Goal: Navigation & Orientation: Understand site structure

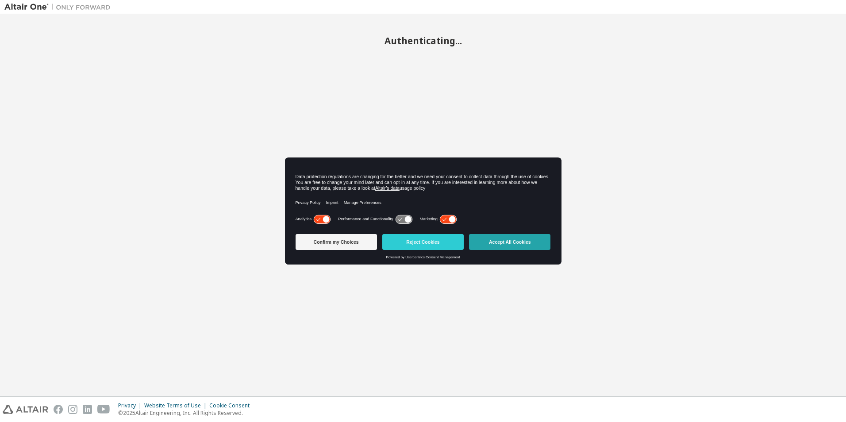
click at [487, 241] on button "Accept All Cookies" at bounding box center [509, 242] width 81 height 16
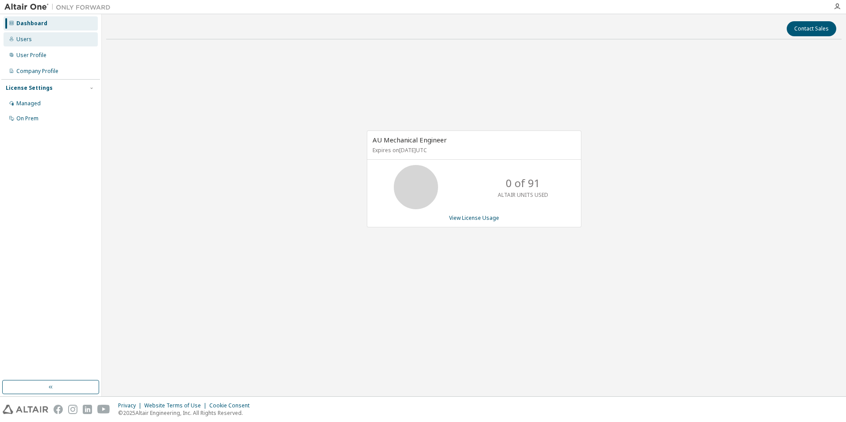
click at [31, 35] on div "Users" at bounding box center [51, 39] width 94 height 14
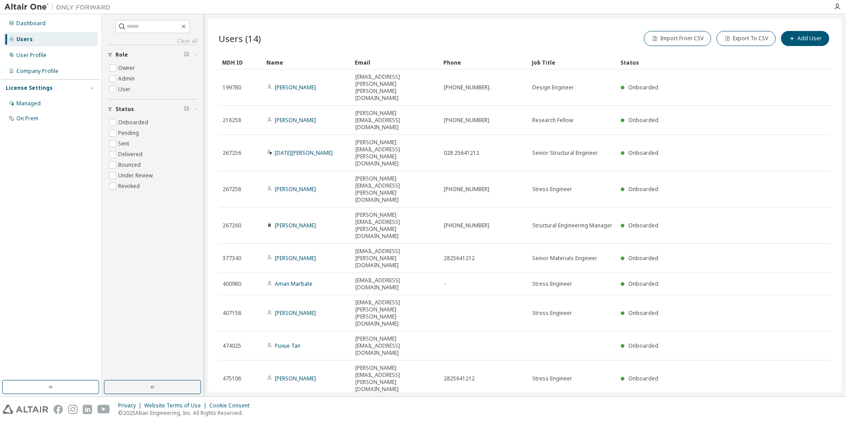
click at [712, 406] on icon "button" at bounding box center [713, 408] width 5 height 5
click at [708, 260] on div "20" at bounding box center [737, 261] width 71 height 11
click at [39, 59] on div "User Profile" at bounding box center [51, 55] width 94 height 14
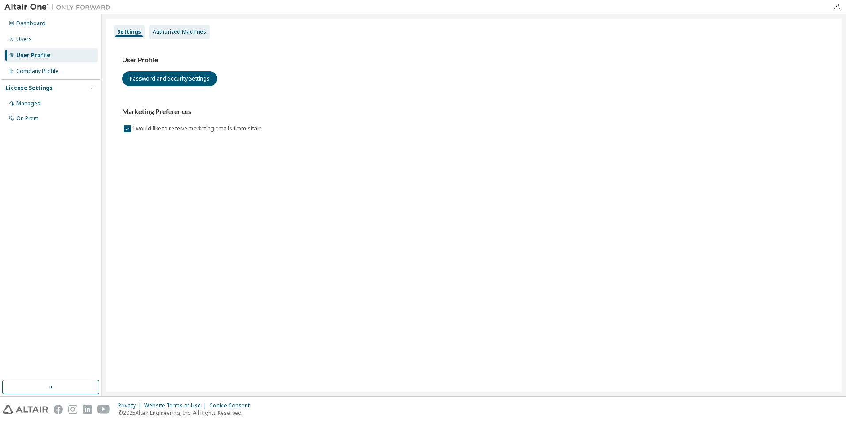
click at [174, 34] on div "Authorized Machines" at bounding box center [180, 31] width 54 height 7
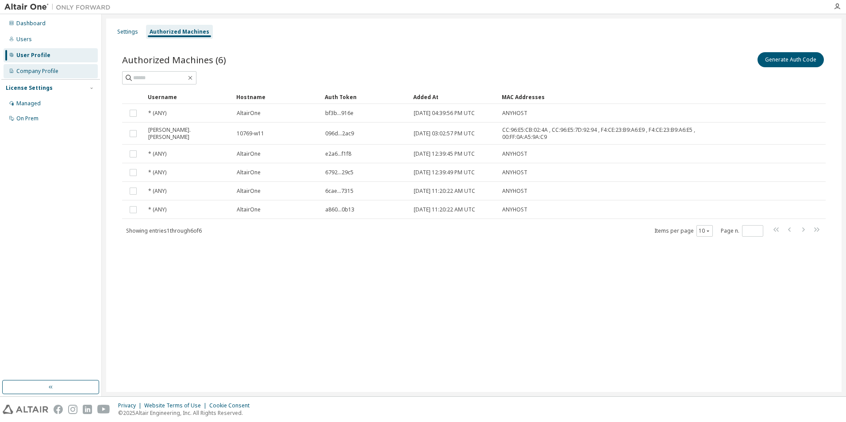
click at [47, 72] on div "Company Profile" at bounding box center [37, 71] width 42 height 7
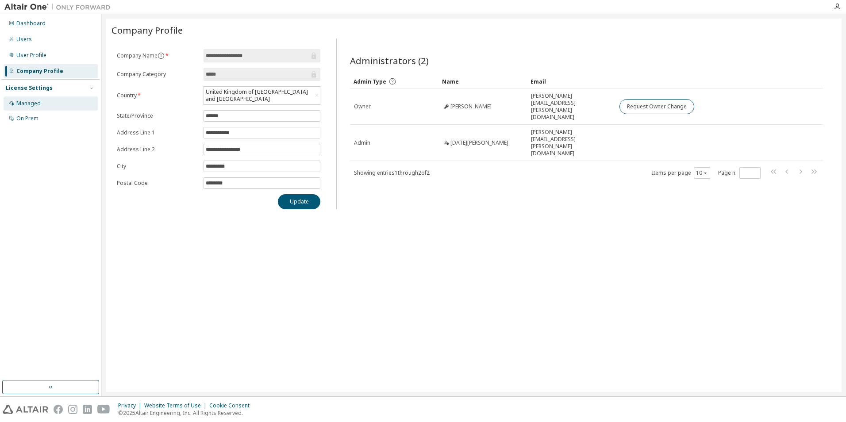
click at [32, 100] on div "Managed" at bounding box center [28, 103] width 24 height 7
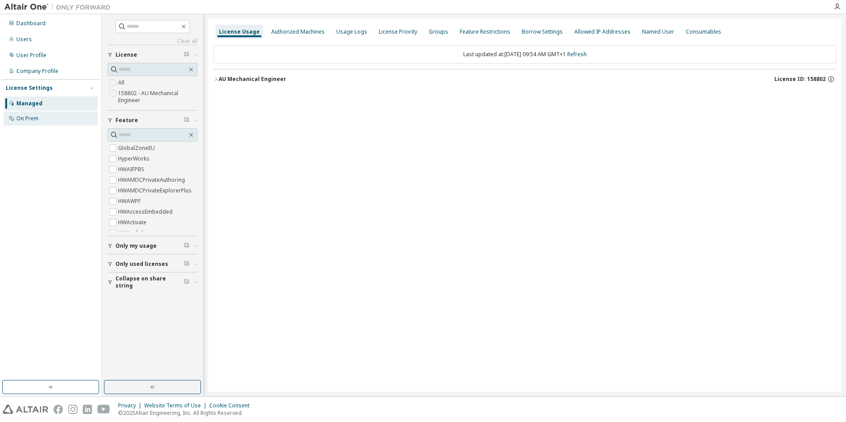
click at [47, 120] on div "On Prem" at bounding box center [51, 119] width 94 height 14
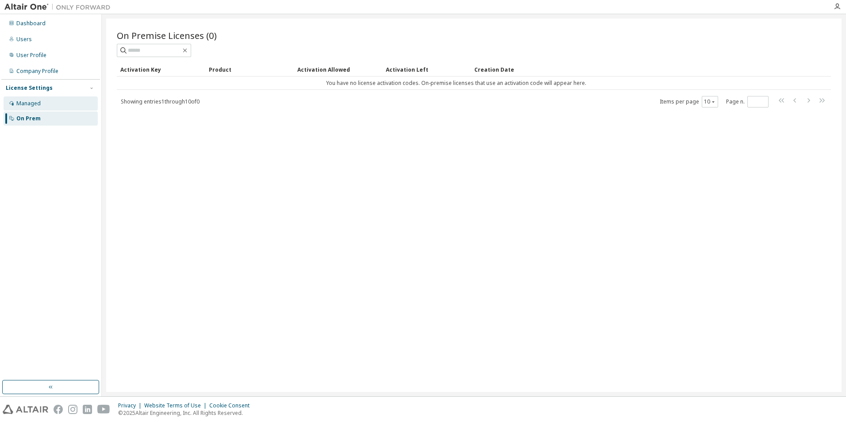
click at [43, 105] on div "Managed" at bounding box center [51, 104] width 94 height 14
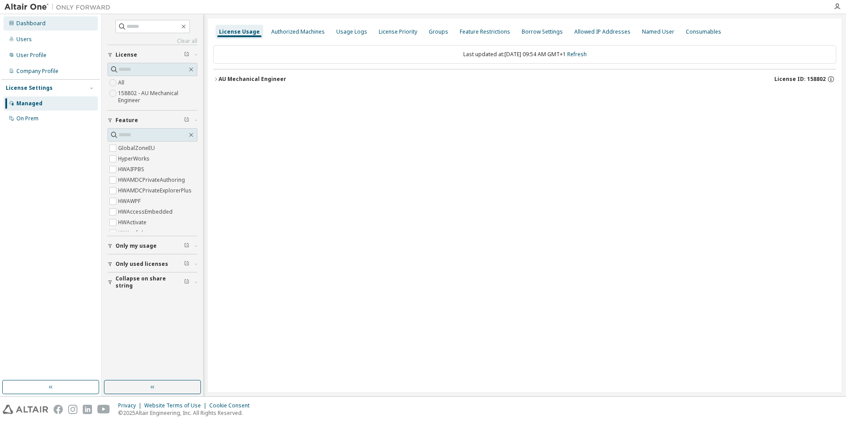
click at [31, 26] on div "Dashboard" at bounding box center [30, 23] width 29 height 7
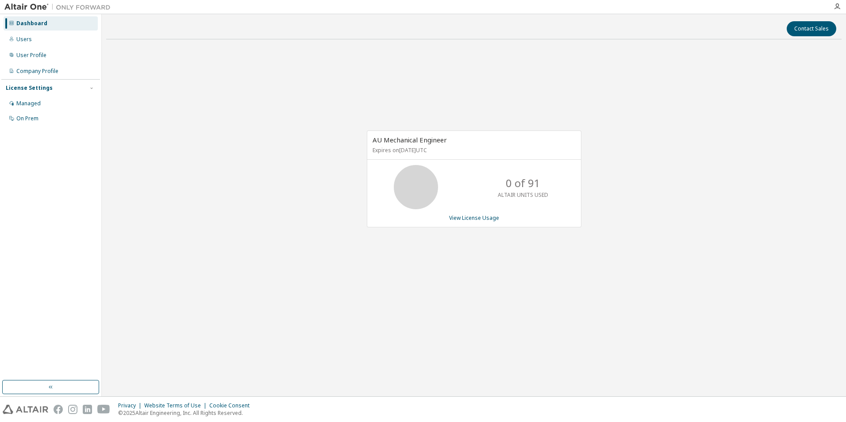
click at [32, 6] on img at bounding box center [59, 7] width 111 height 9
click at [93, 7] on img at bounding box center [59, 7] width 111 height 9
click at [25, 102] on div "Managed" at bounding box center [28, 103] width 24 height 7
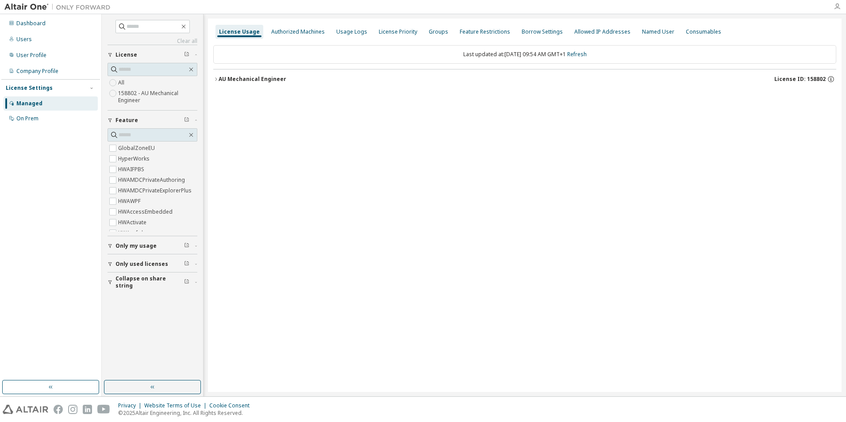
click at [839, 6] on icon "button" at bounding box center [837, 6] width 7 height 7
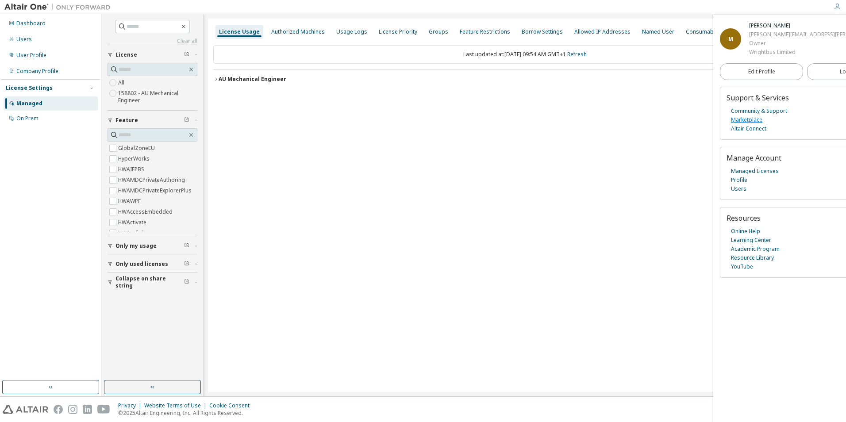
click at [753, 119] on link "Marketplace" at bounding box center [746, 120] width 31 height 9
